Goal: Ask a question

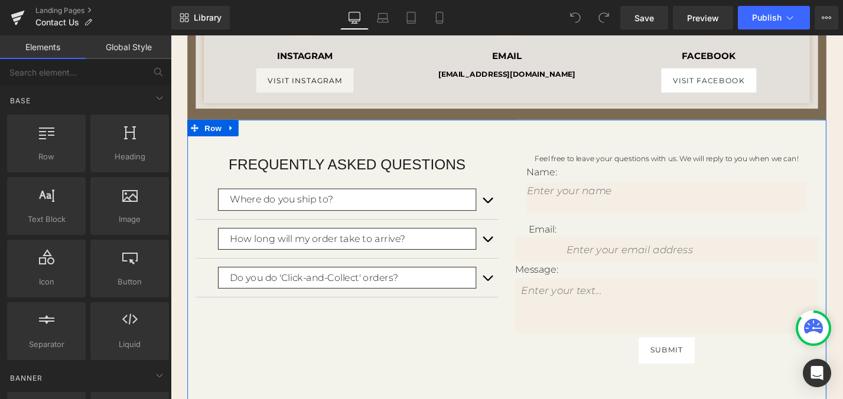
scroll to position [586, 0]
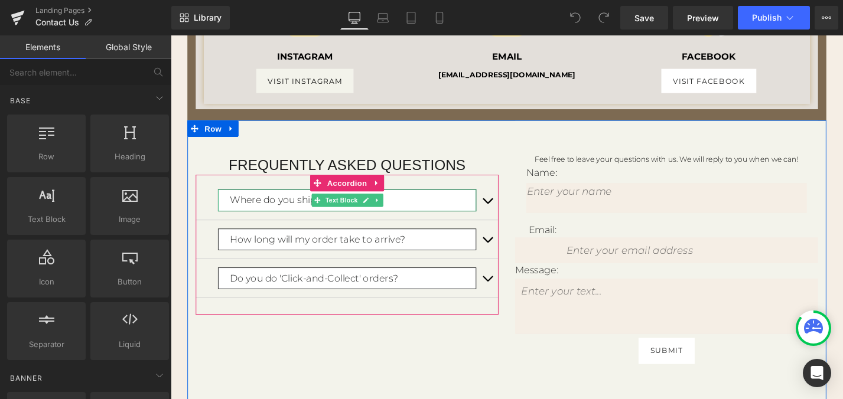
click at [474, 203] on p "Where do you ship to?" at bounding box center [364, 211] width 262 height 16
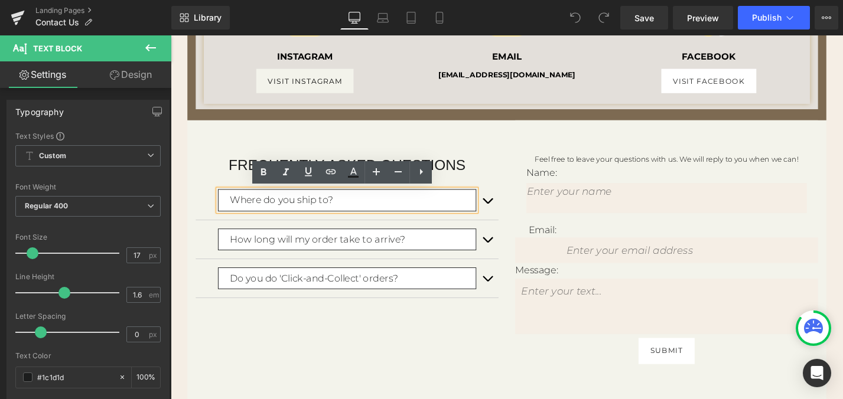
click at [509, 214] on button "button" at bounding box center [508, 210] width 24 height 41
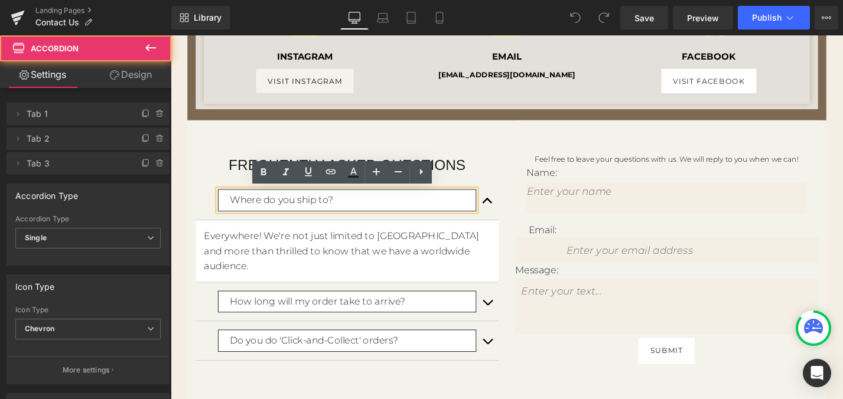
click at [509, 214] on button "button" at bounding box center [508, 210] width 24 height 41
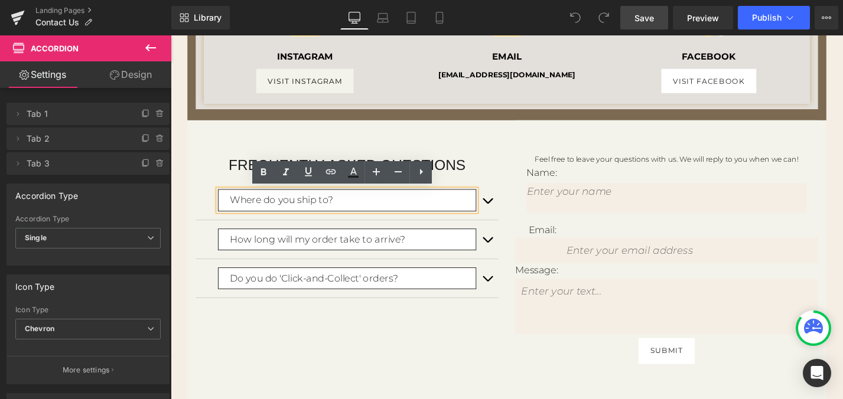
click at [641, 12] on span "Save" at bounding box center [643, 18] width 19 height 12
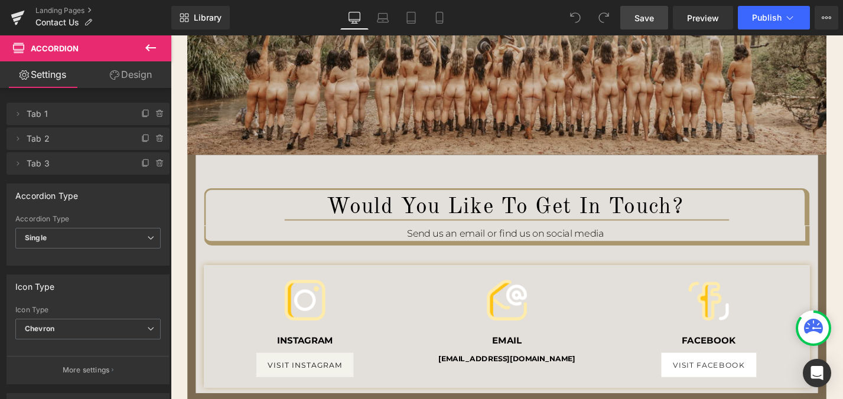
scroll to position [0, 0]
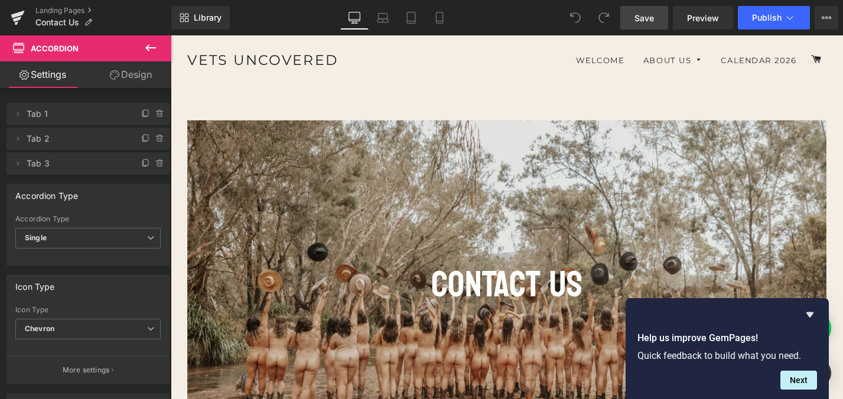
click at [650, 22] on span "Save" at bounding box center [643, 18] width 19 height 12
